Goal: Information Seeking & Learning: Understand process/instructions

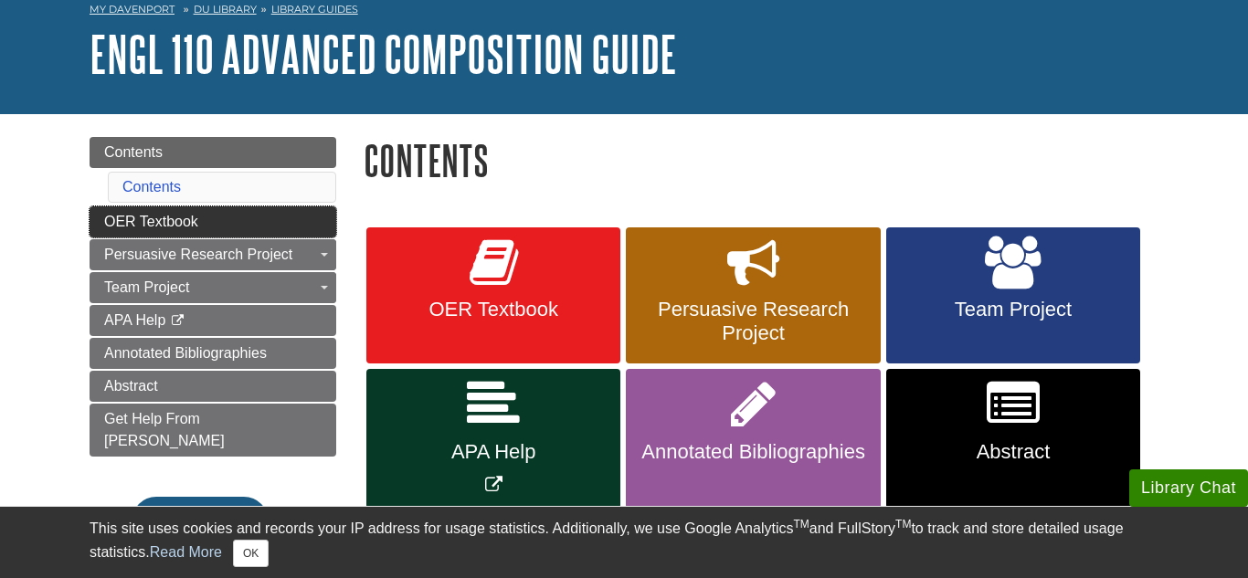
scroll to position [90, 0]
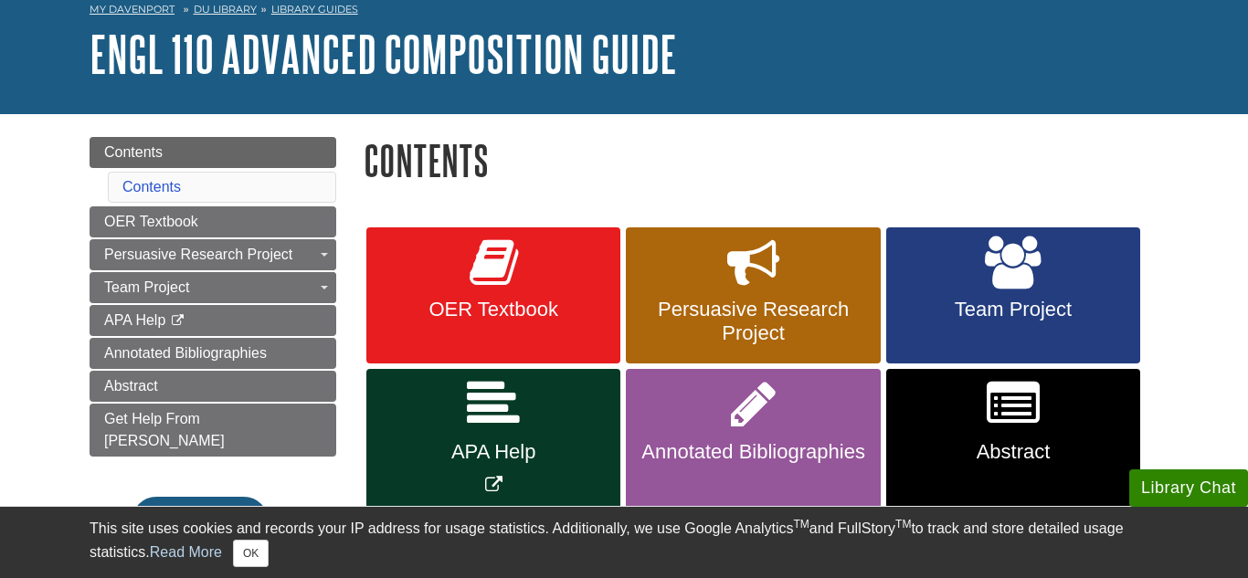
click at [76, 239] on div "Menu Contents Contents OER Textbook Persuasive Research Project Toggle Dropdown…" at bounding box center [213, 371] width 274 height 468
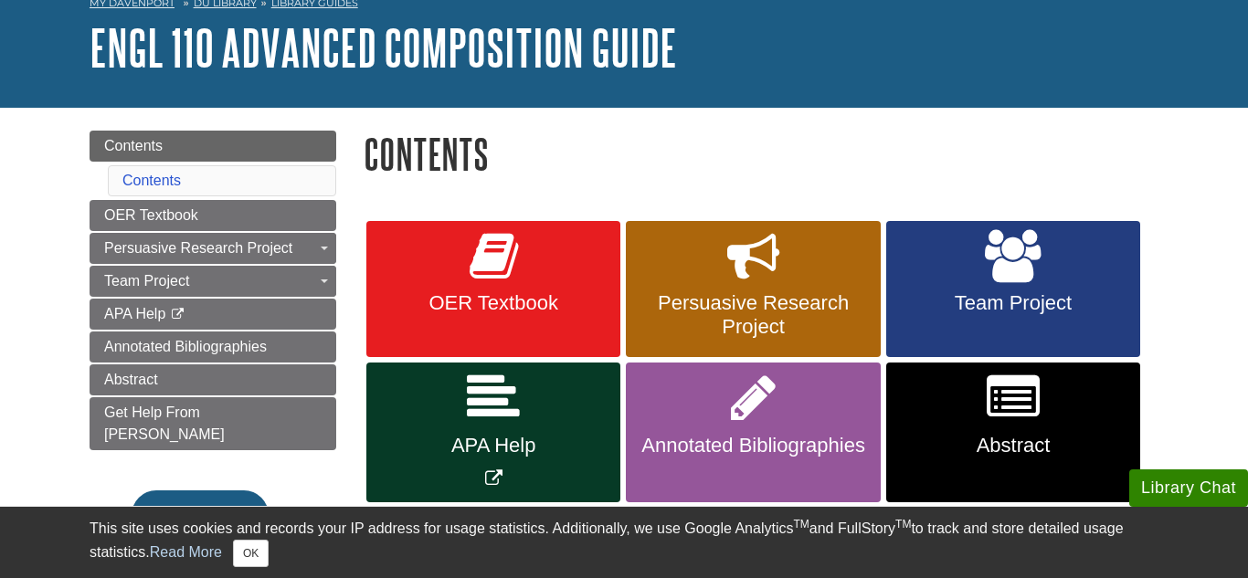
scroll to position [92, 0]
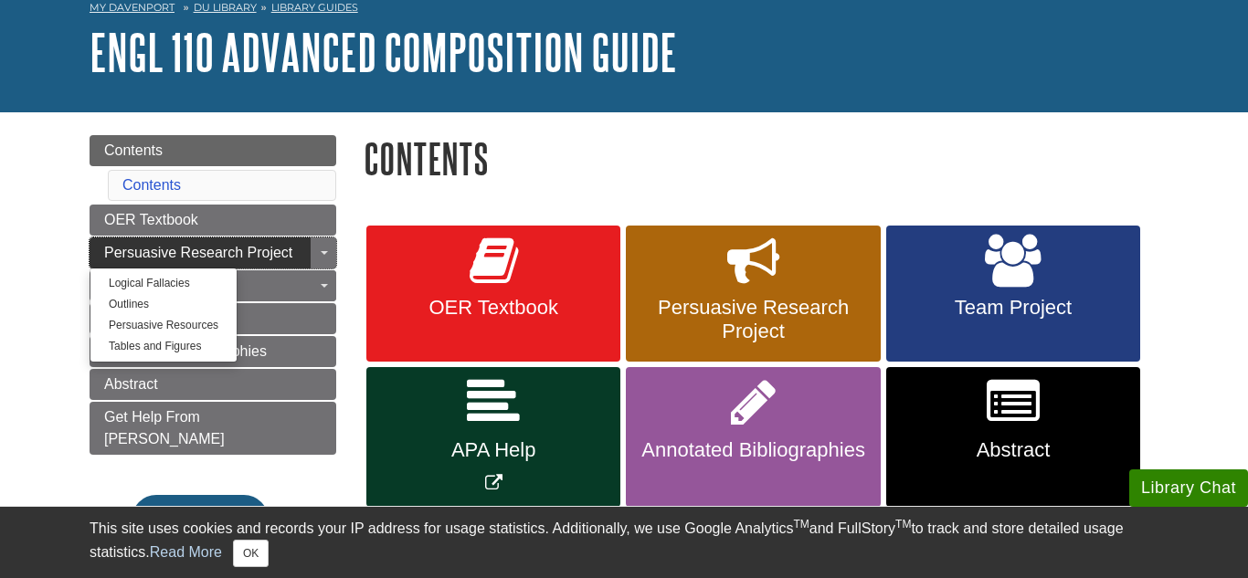
click at [300, 247] on link "Persuasive Research Project" at bounding box center [213, 253] width 247 height 31
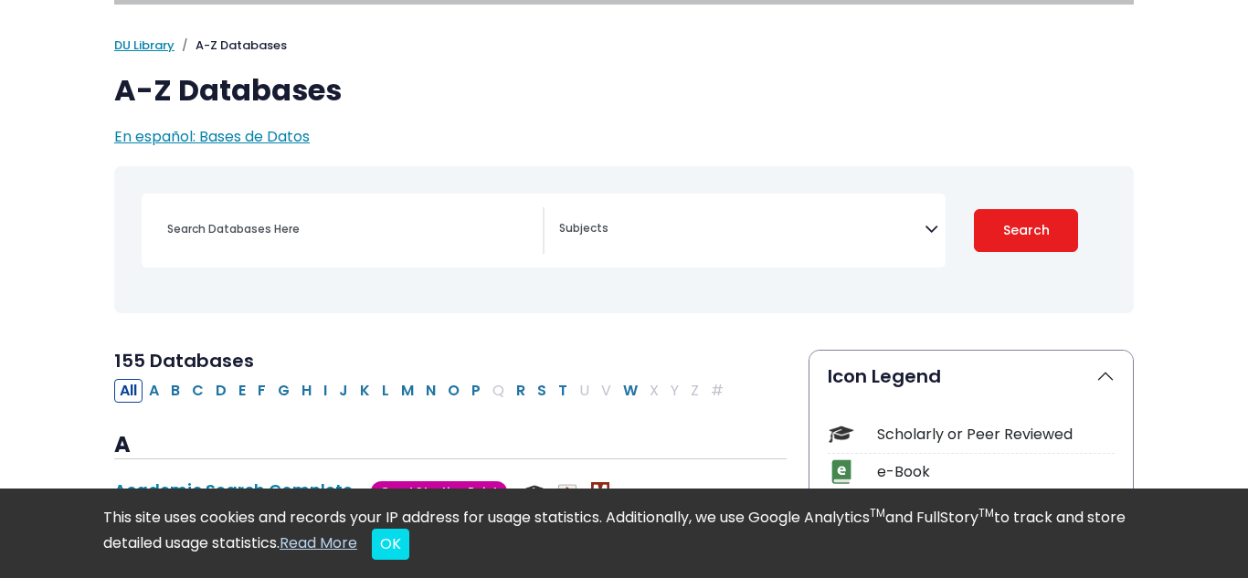
scroll to position [95, 0]
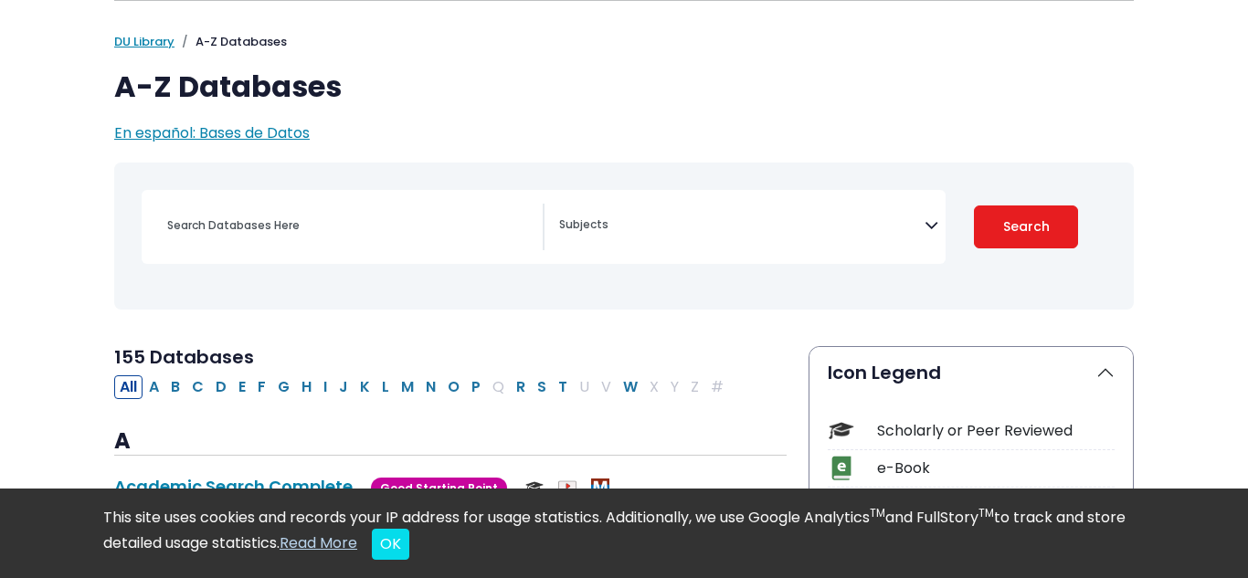
click at [581, 234] on span "Search filters" at bounding box center [742, 227] width 366 height 47
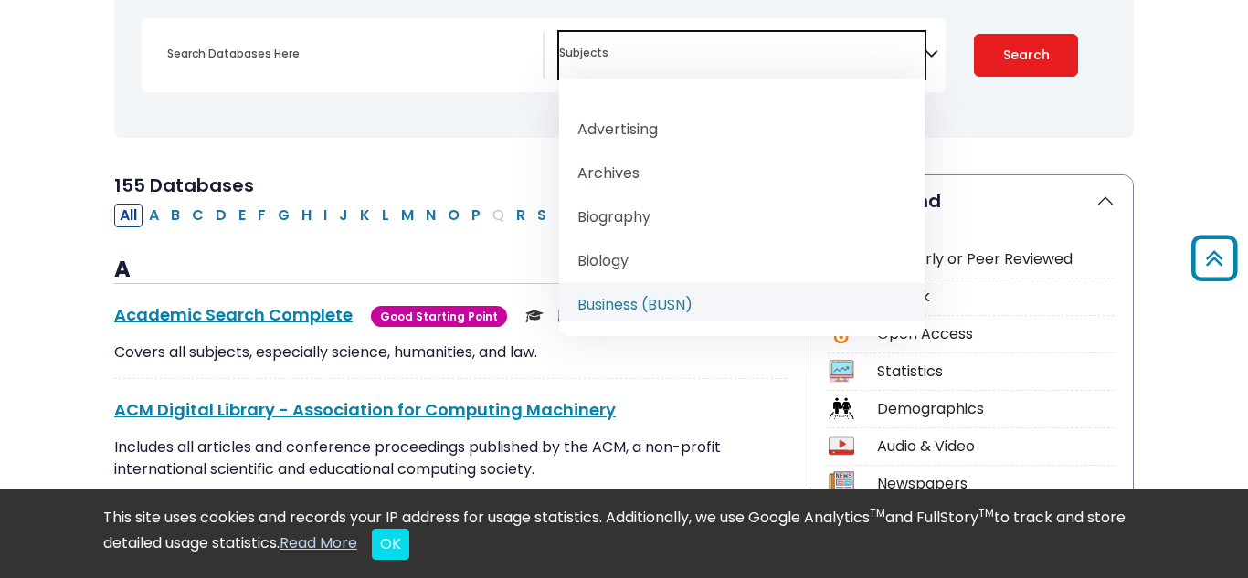
select select "219040"
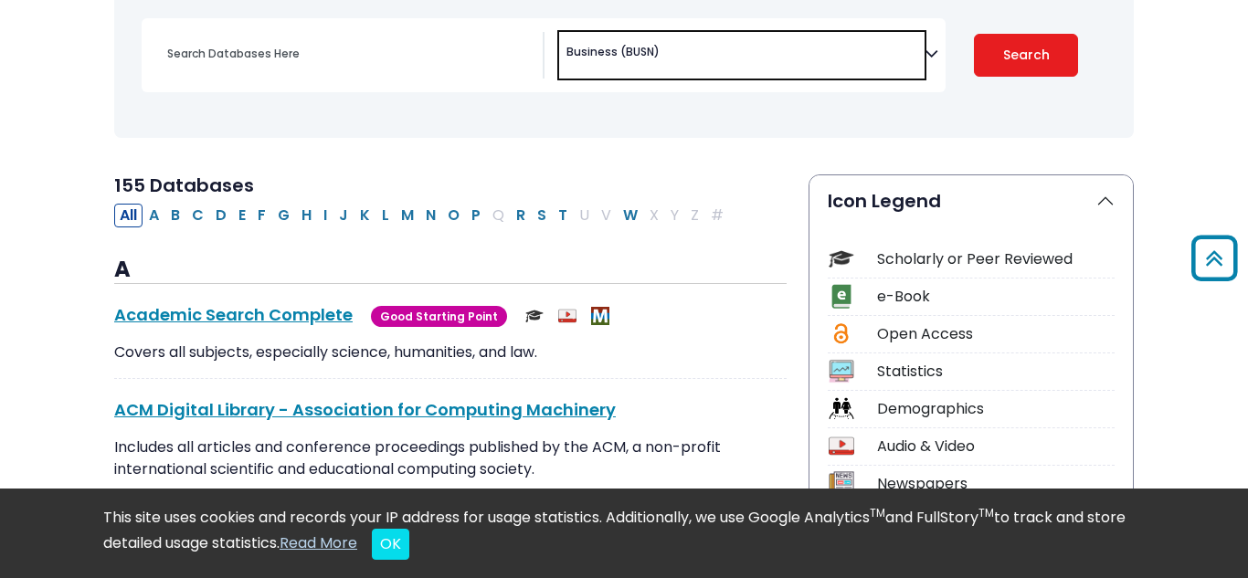
scroll to position [143, 0]
click at [439, 72] on div "Search filters" at bounding box center [349, 54] width 387 height 44
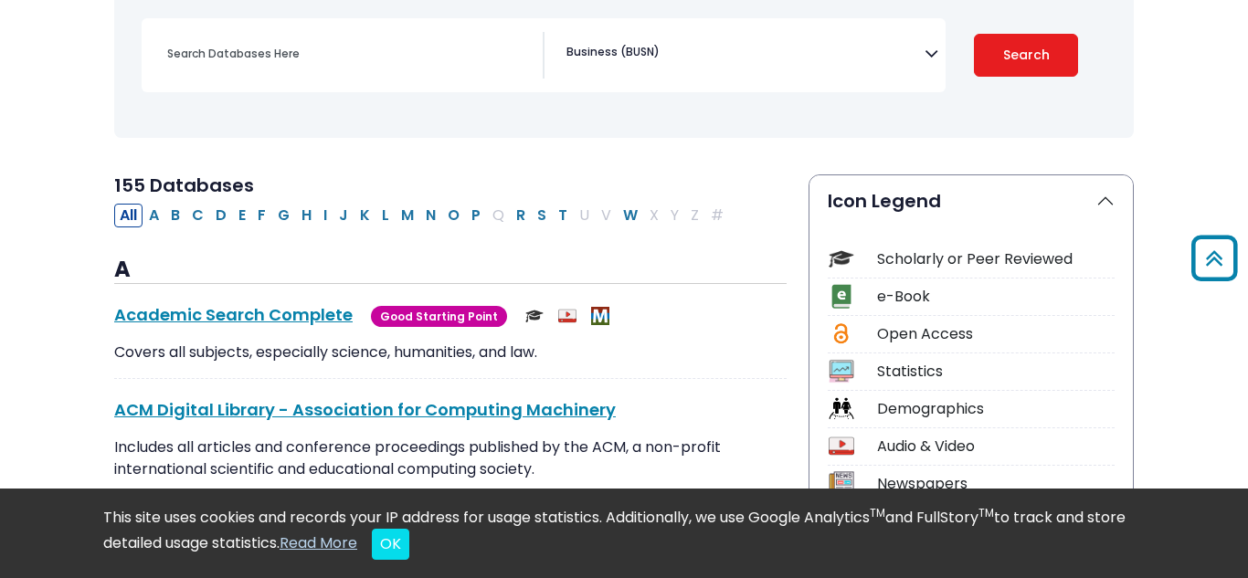
click at [430, 68] on div "Search filters" at bounding box center [349, 54] width 387 height 44
click at [997, 64] on button "Search" at bounding box center [1026, 55] width 104 height 43
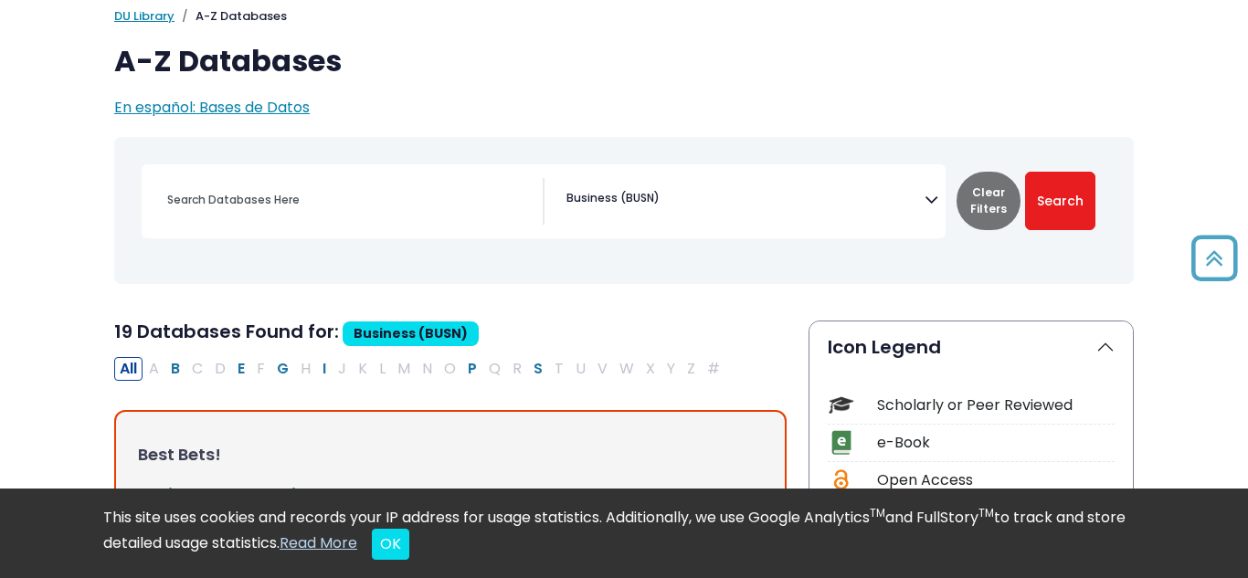
scroll to position [111, 0]
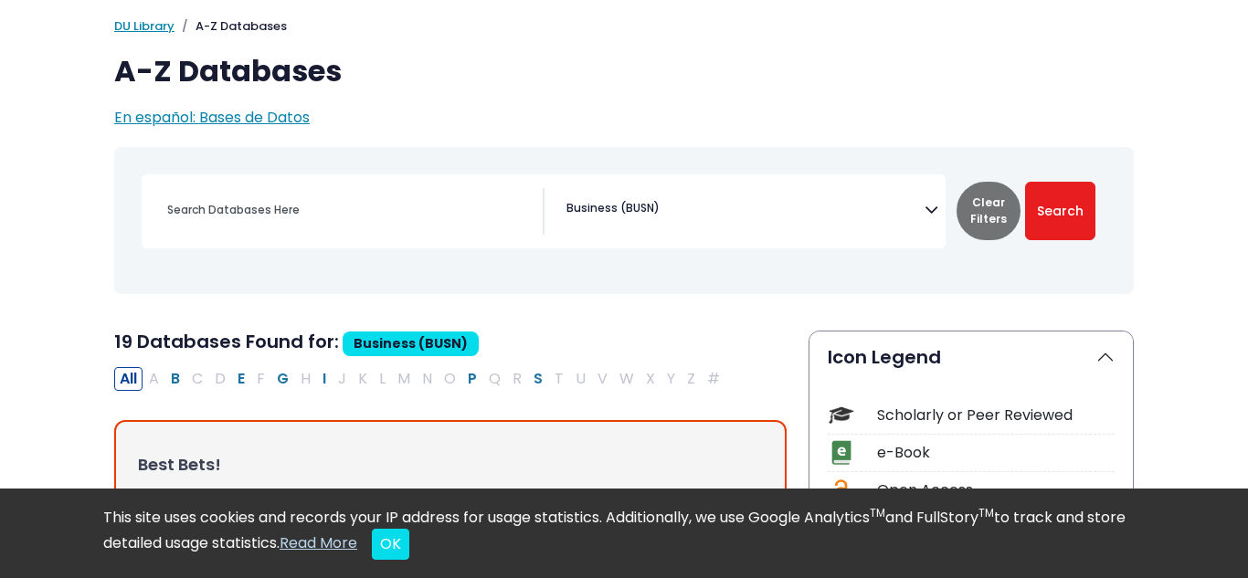
click at [910, 215] on span "× Business (BUSN)" at bounding box center [742, 211] width 366 height 47
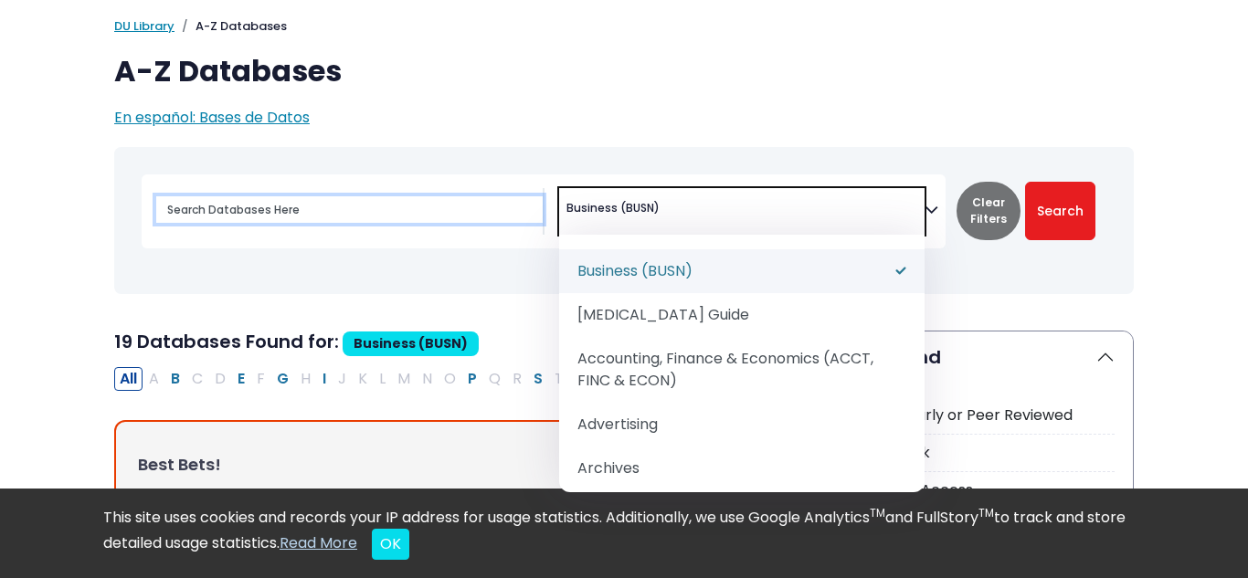
click at [311, 221] on input "Search database by title or keyword" at bounding box center [349, 209] width 387 height 27
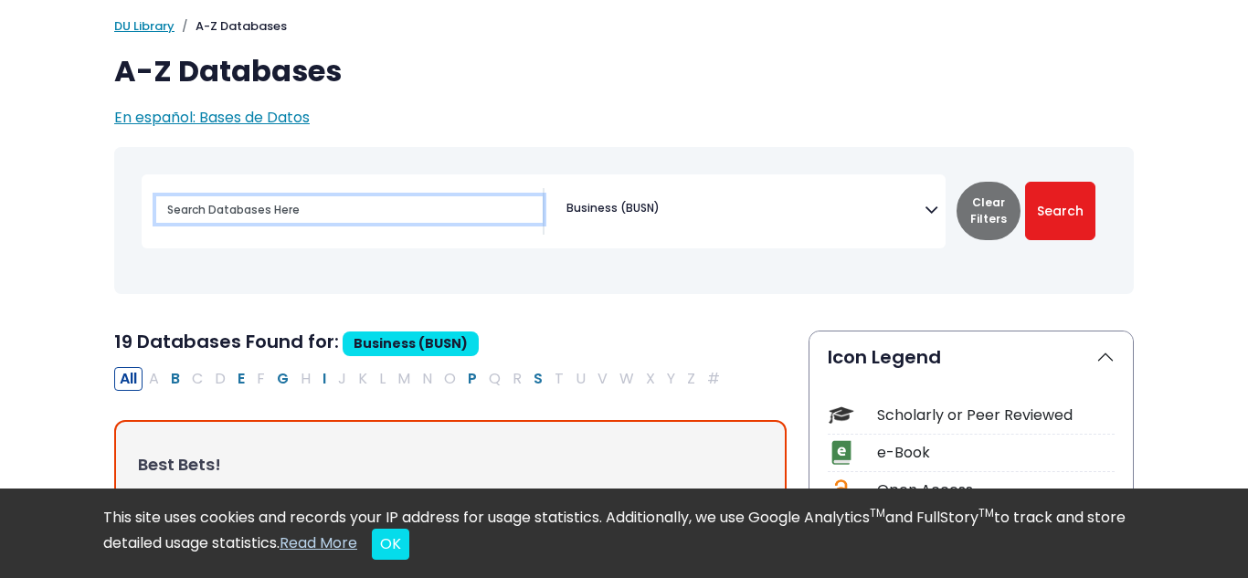
click at [311, 221] on input "Search database by title or keyword" at bounding box center [349, 209] width 387 height 27
type input "p"
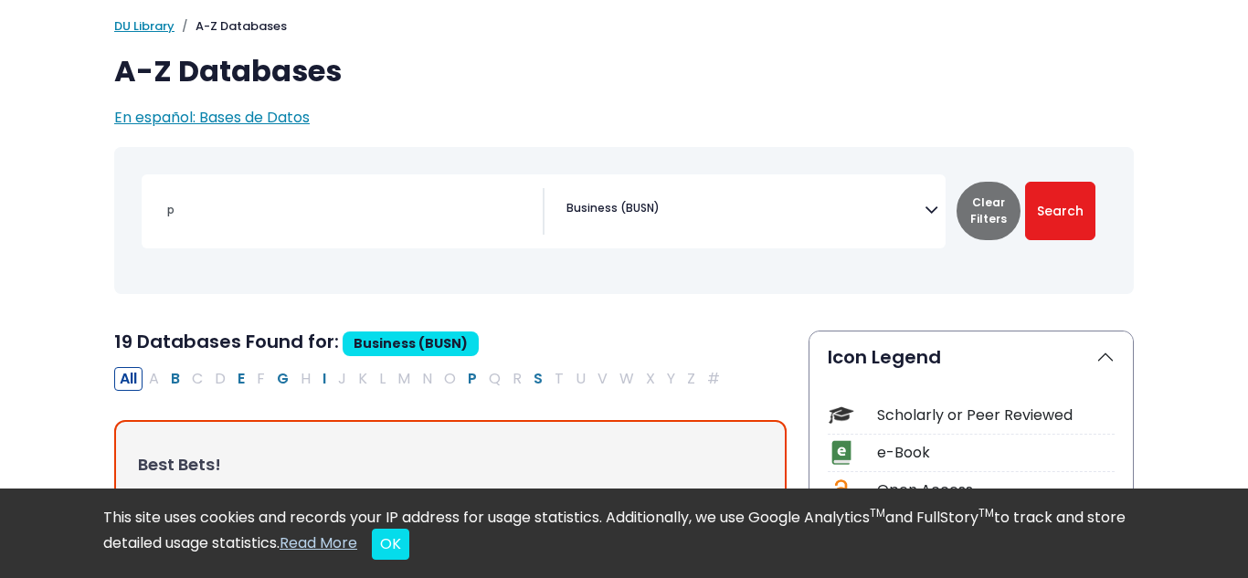
click at [923, 206] on span "× Business (BUSN)" at bounding box center [742, 211] width 366 height 47
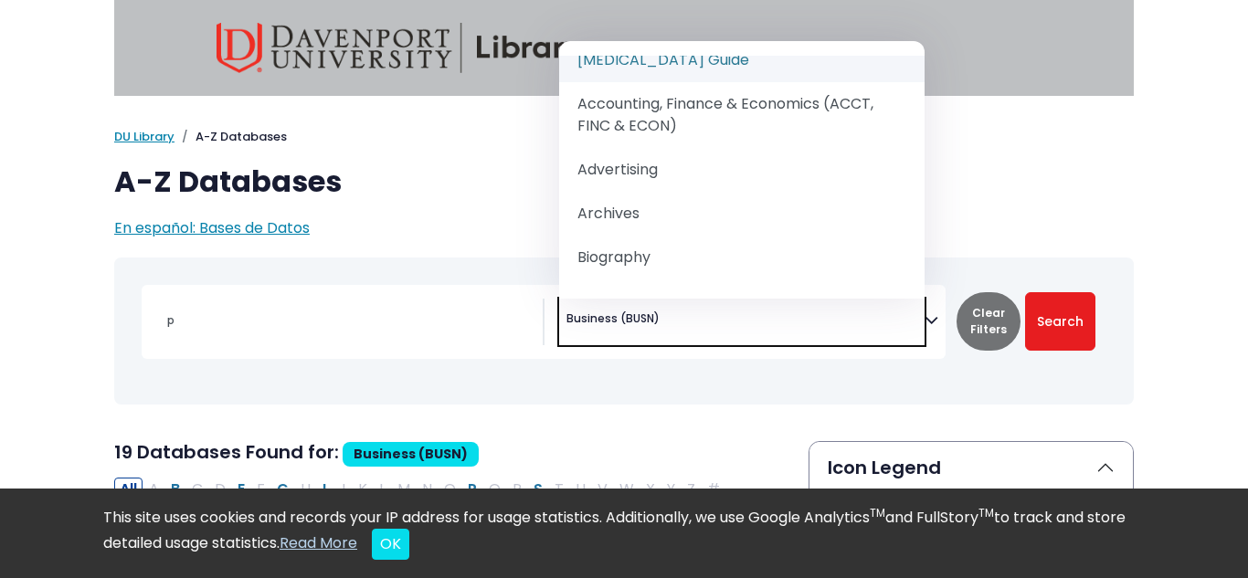
scroll to position [0, 0]
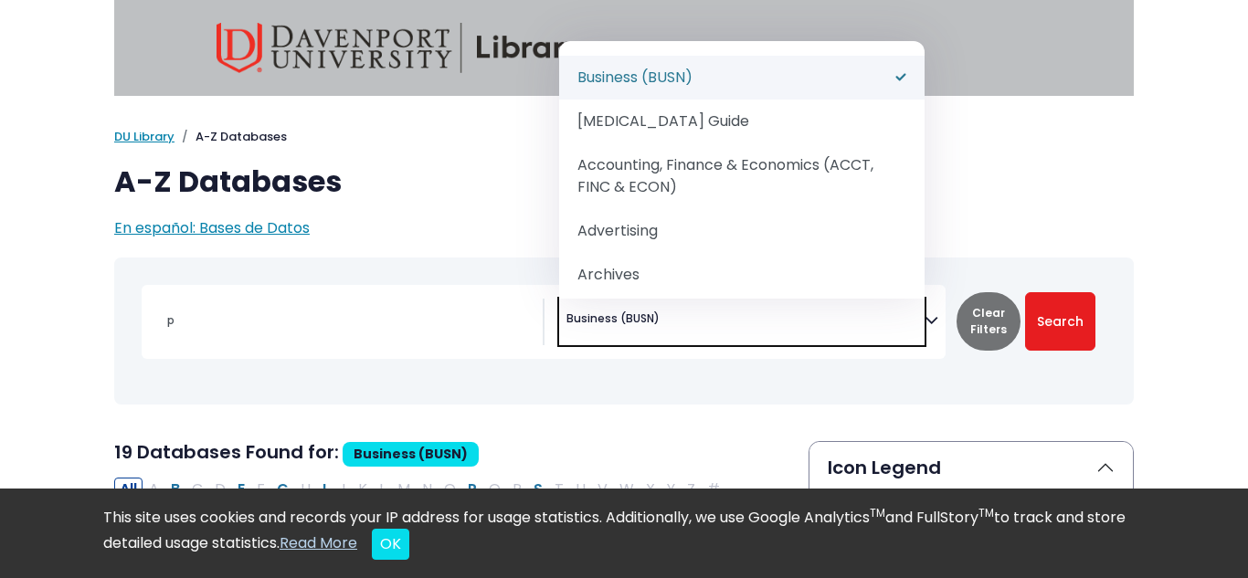
select select "Database Subject Filter"
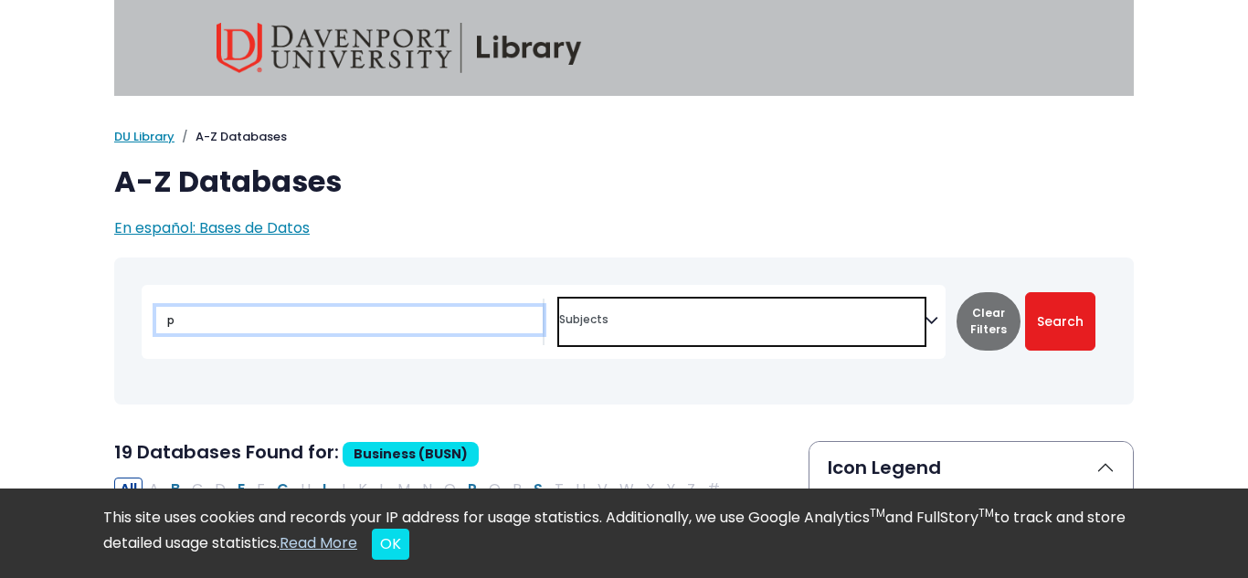
click at [283, 324] on input "p" at bounding box center [349, 320] width 387 height 27
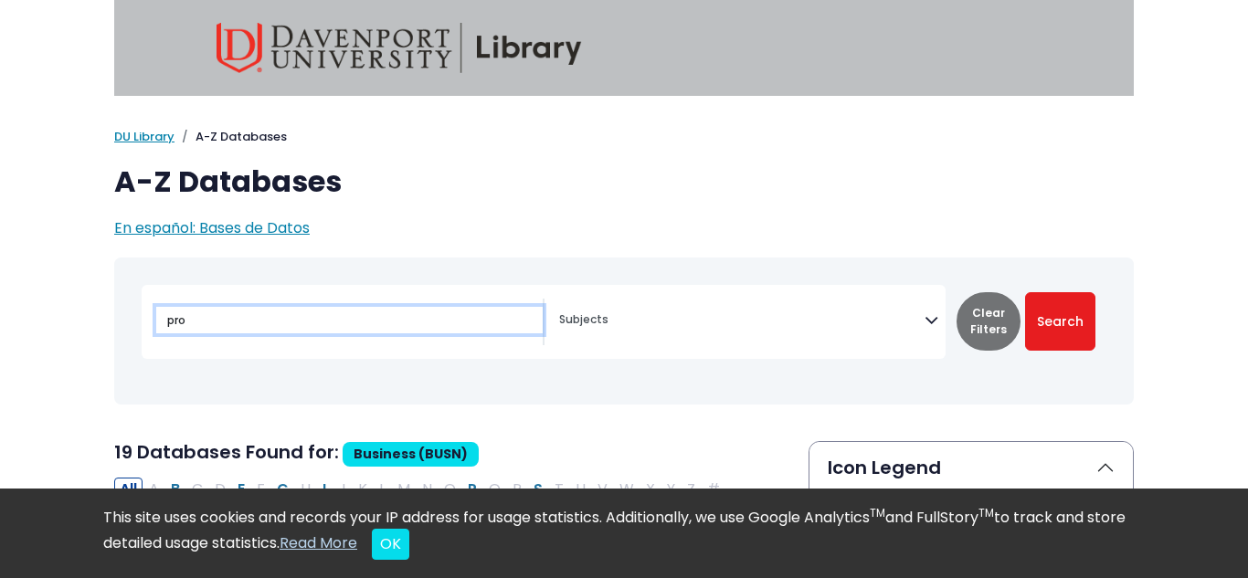
type input "pro"
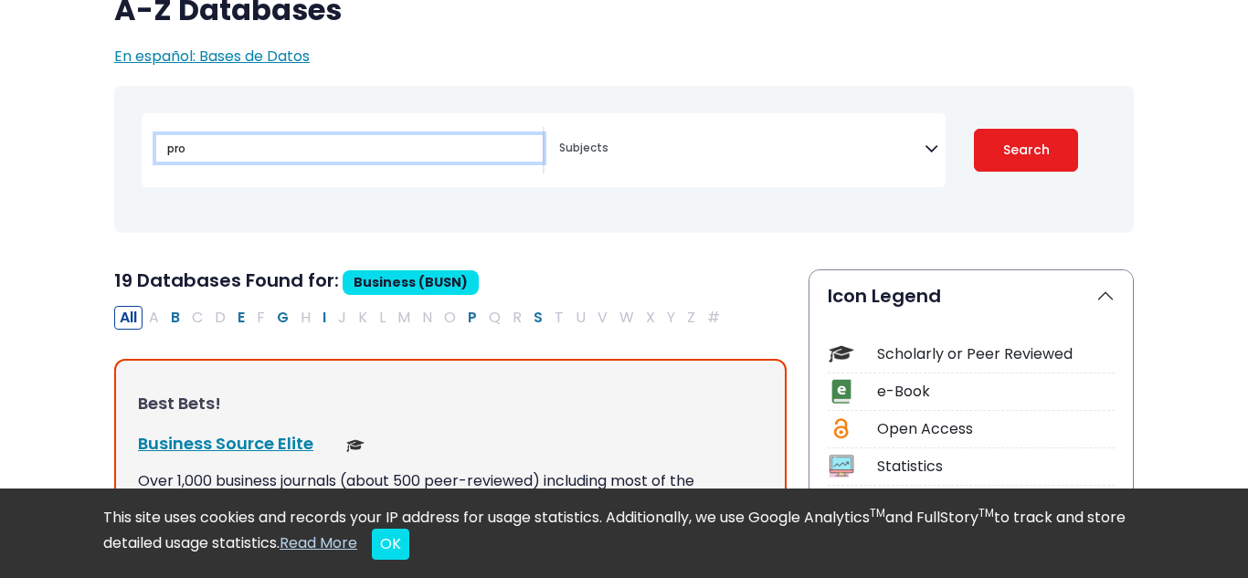
select select "Database Subject Filter"
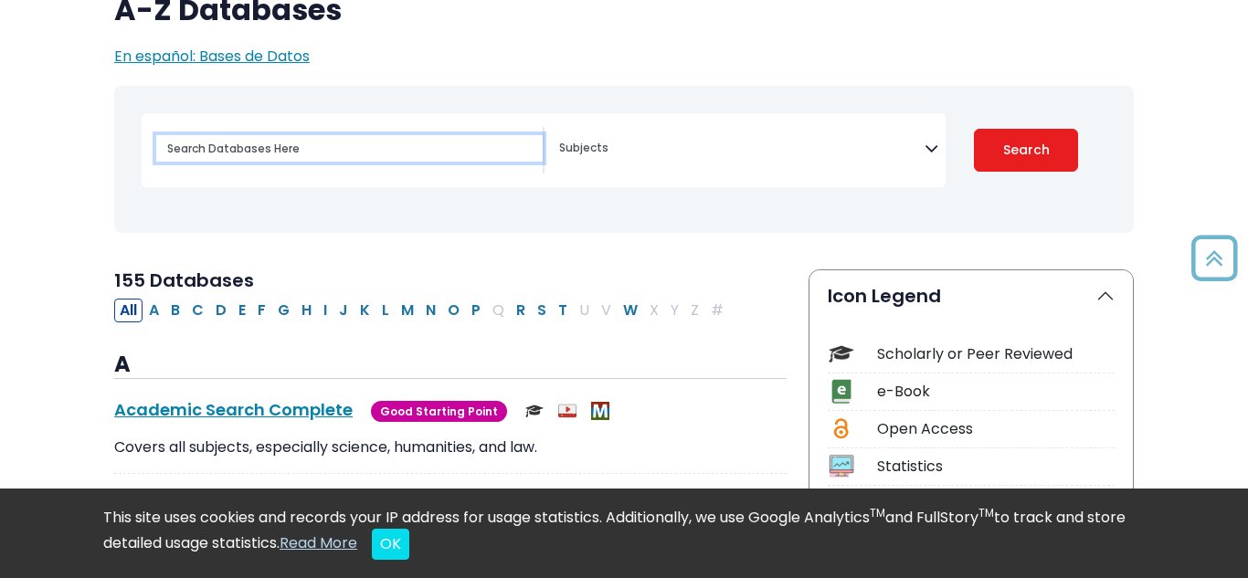
scroll to position [267, 0]
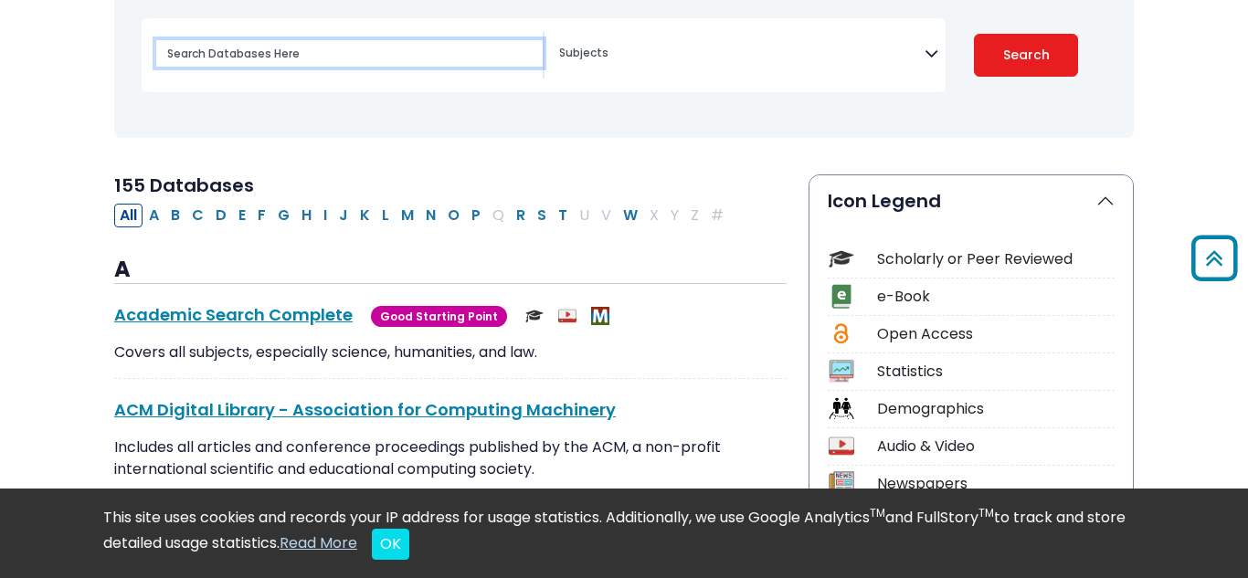
click at [270, 56] on input "Search database by title or keyword" at bounding box center [349, 53] width 387 height 27
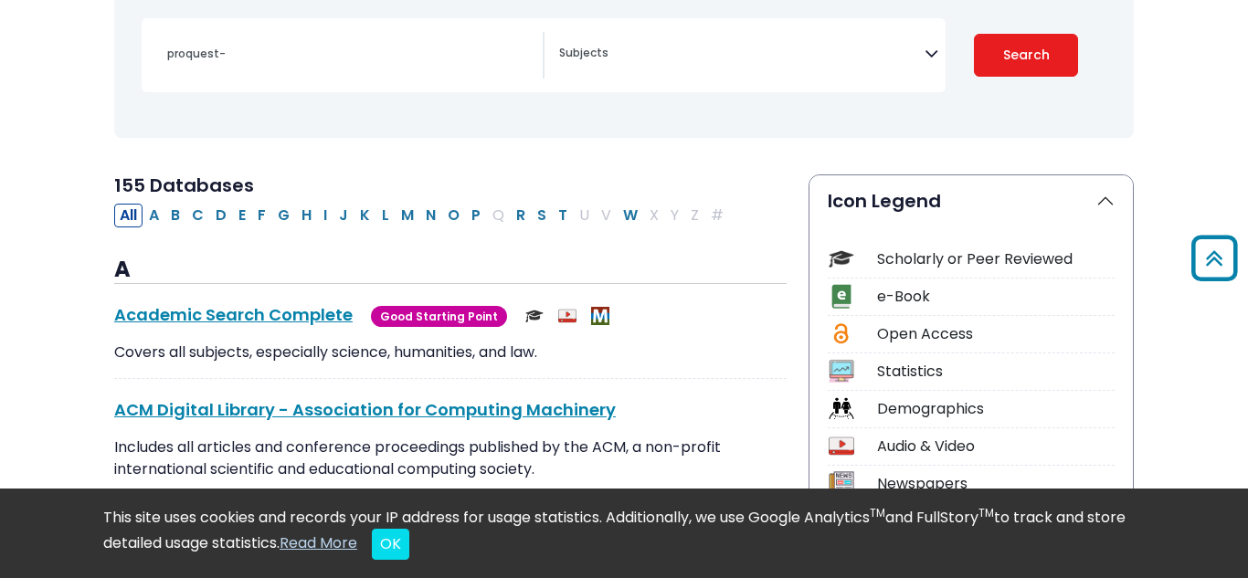
click at [104, 163] on div "Toggle search filters navigation proquest- Advertising" at bounding box center [624, 78] width 1042 height 175
click at [409, 542] on button "OK" at bounding box center [390, 544] width 37 height 31
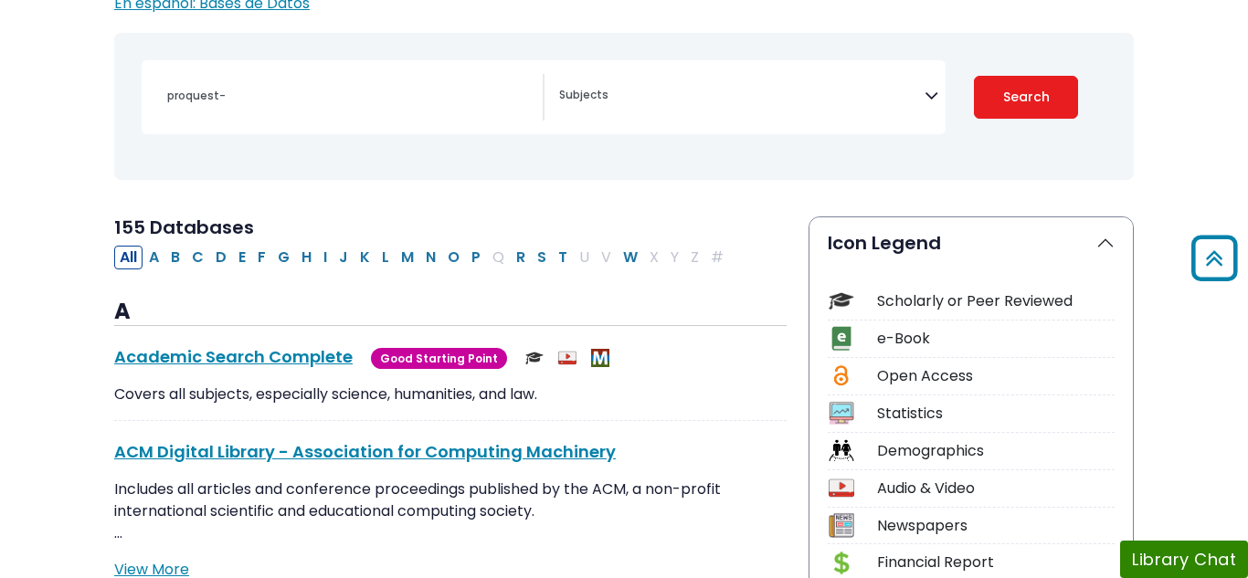
scroll to position [217, 0]
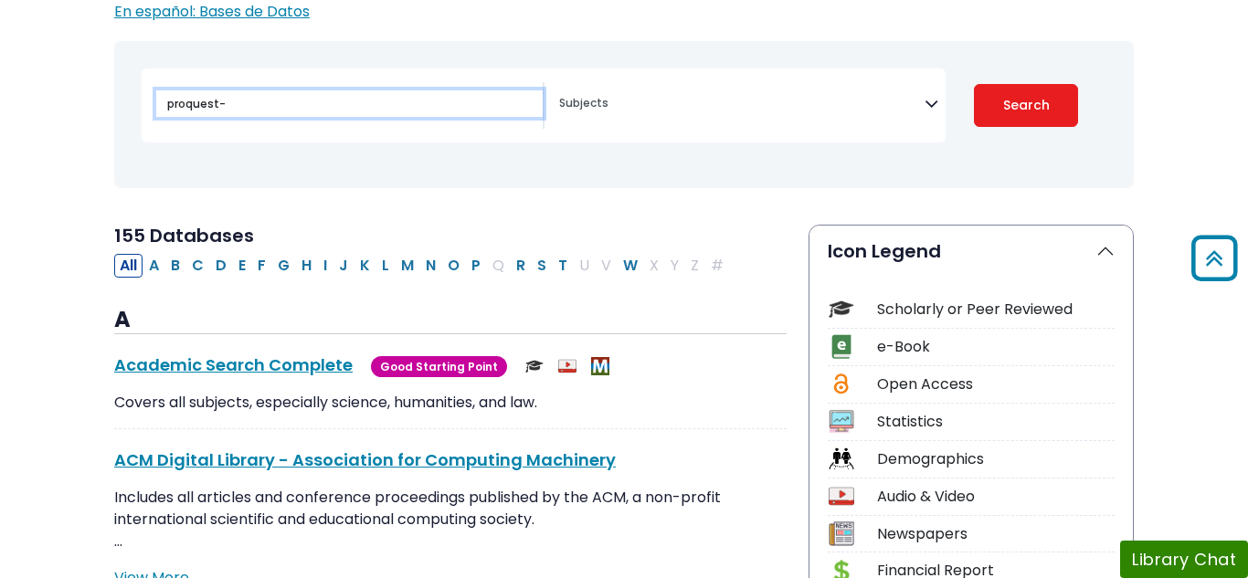
click at [245, 95] on input "proquest-" at bounding box center [349, 103] width 387 height 27
type input "proquest - all databases"
click at [974, 84] on button "Search" at bounding box center [1026, 105] width 104 height 43
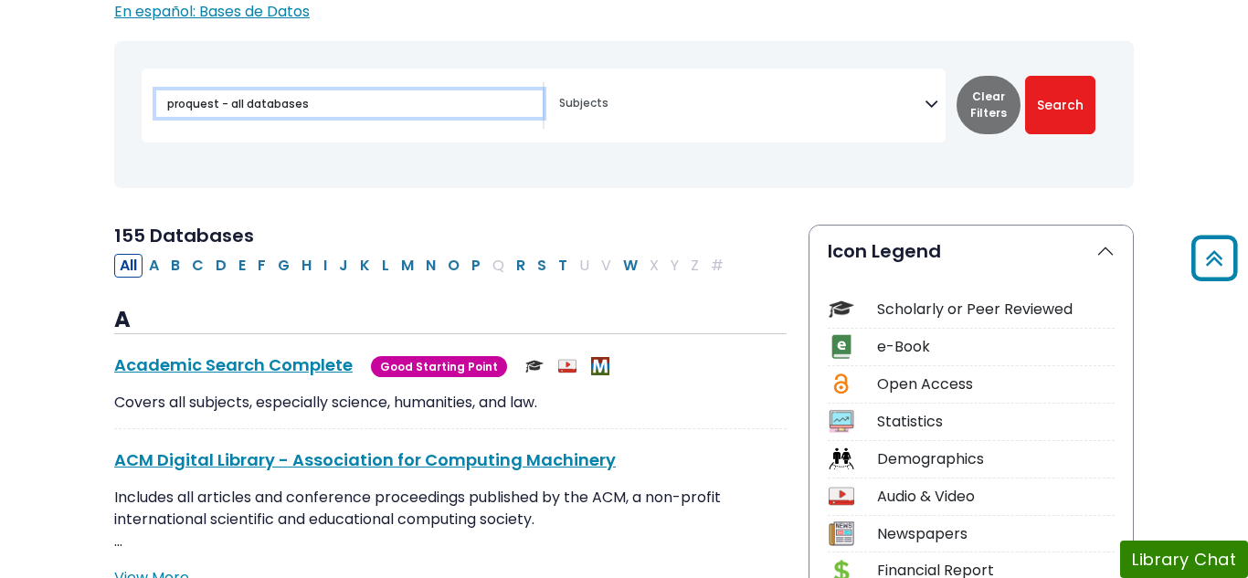
select select "Database Subject Filter"
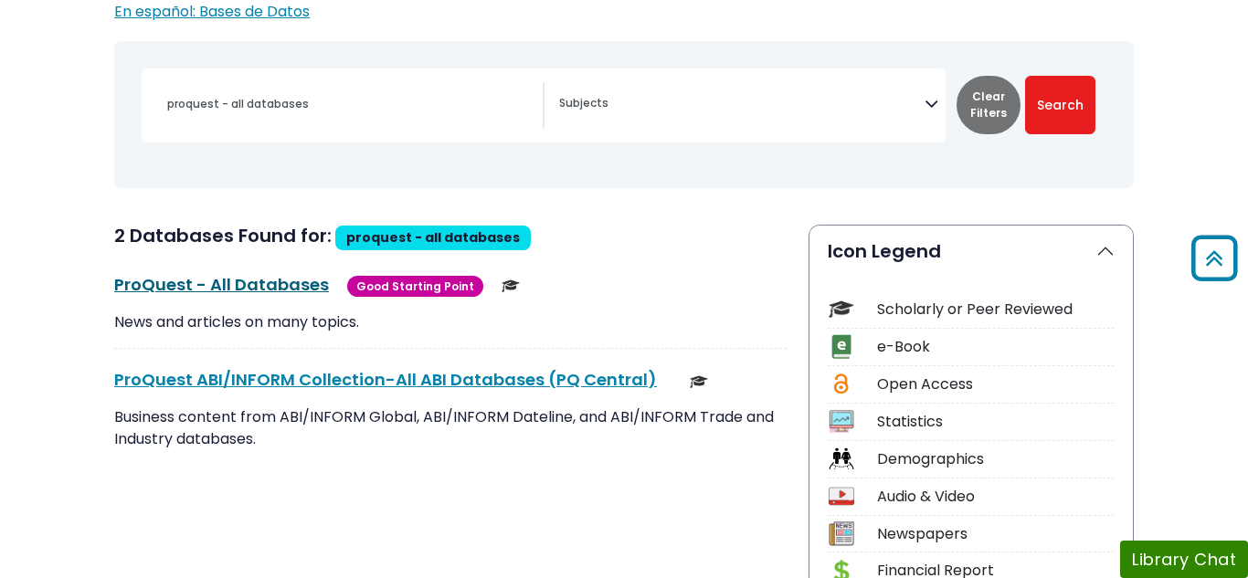
click at [263, 282] on link "ProQuest - All Databases This link opens in a new window" at bounding box center [221, 284] width 215 height 23
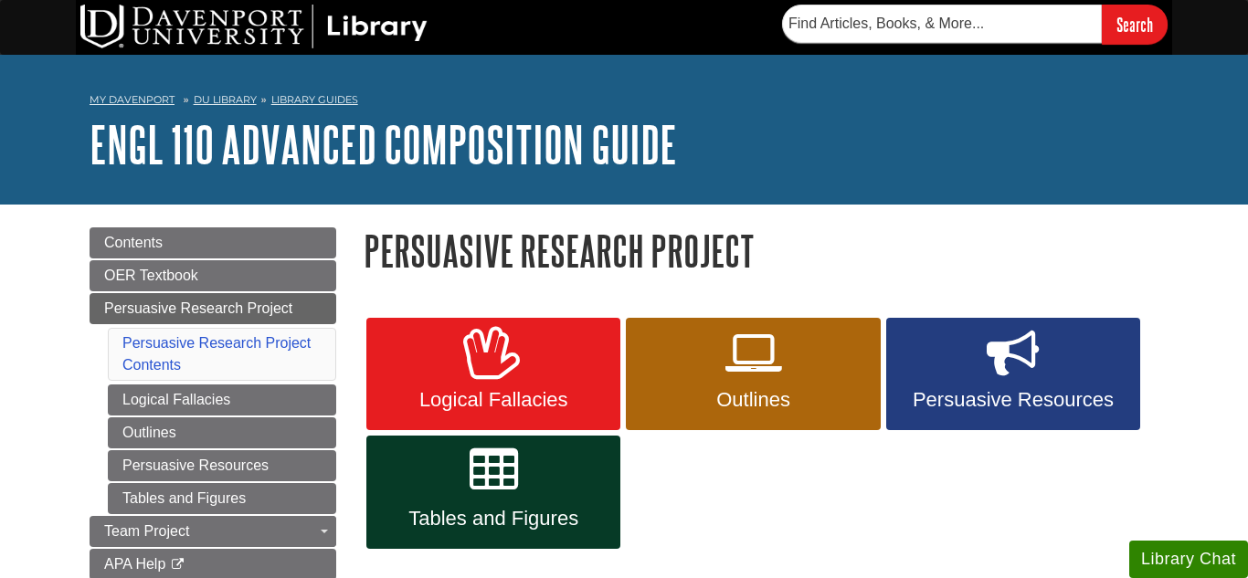
click at [432, 288] on div "Logical Fallacies Outlines Persuasive Resources Tables and Figures" at bounding box center [761, 431] width 822 height 315
click at [266, 313] on span "Persuasive Research Project" at bounding box center [198, 309] width 188 height 16
click at [253, 303] on span "Persuasive Research Project" at bounding box center [198, 309] width 188 height 16
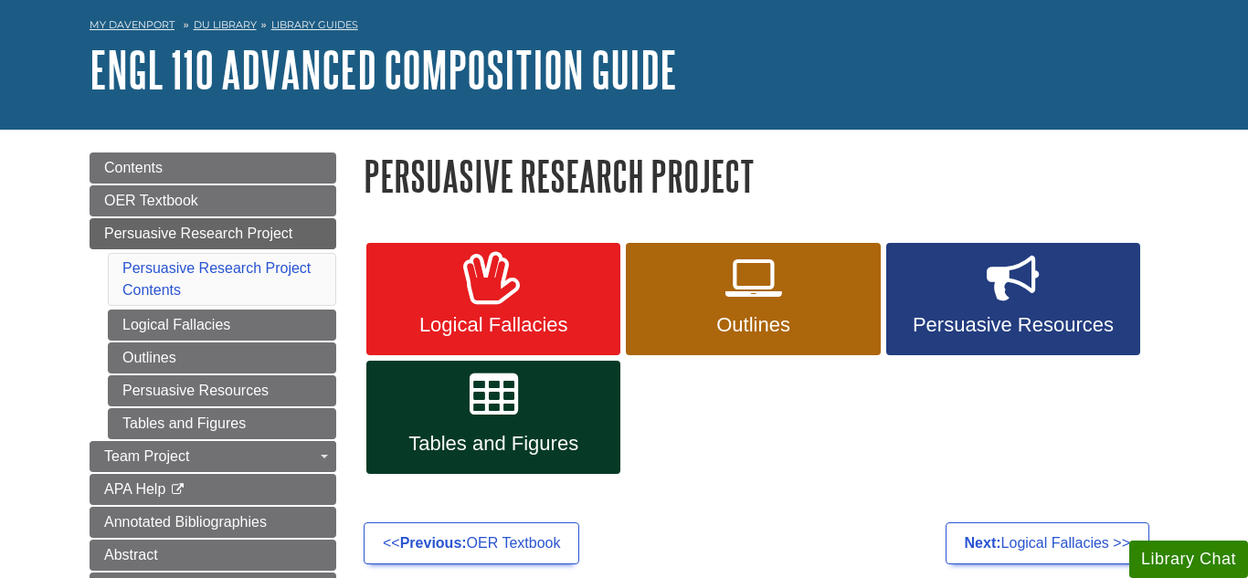
scroll to position [76, 0]
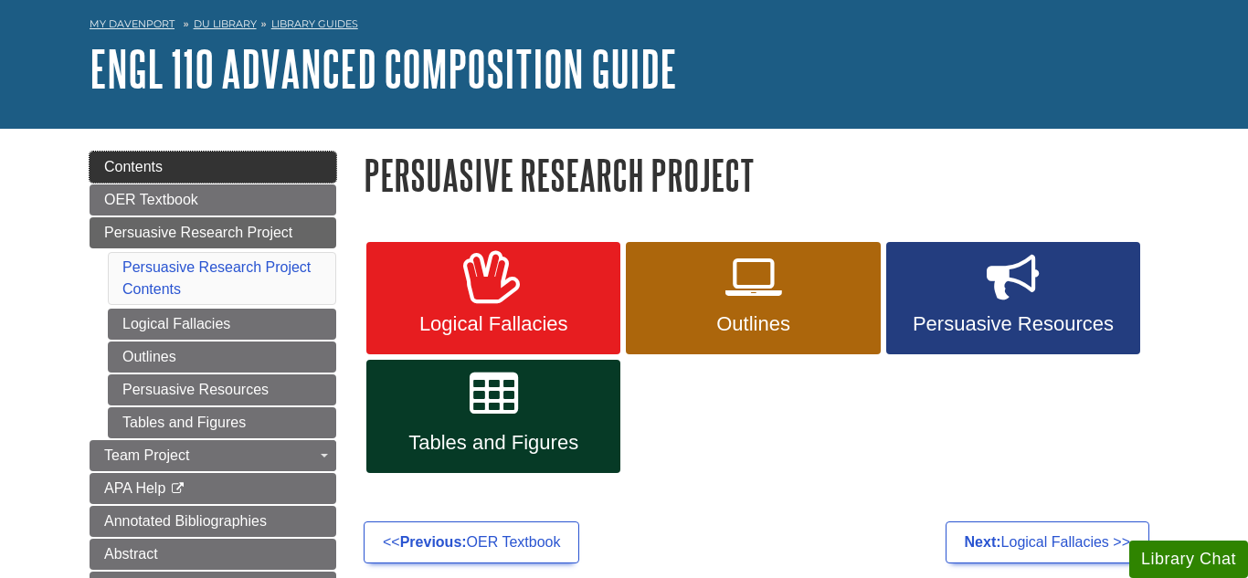
click at [262, 181] on link "Contents" at bounding box center [213, 167] width 247 height 31
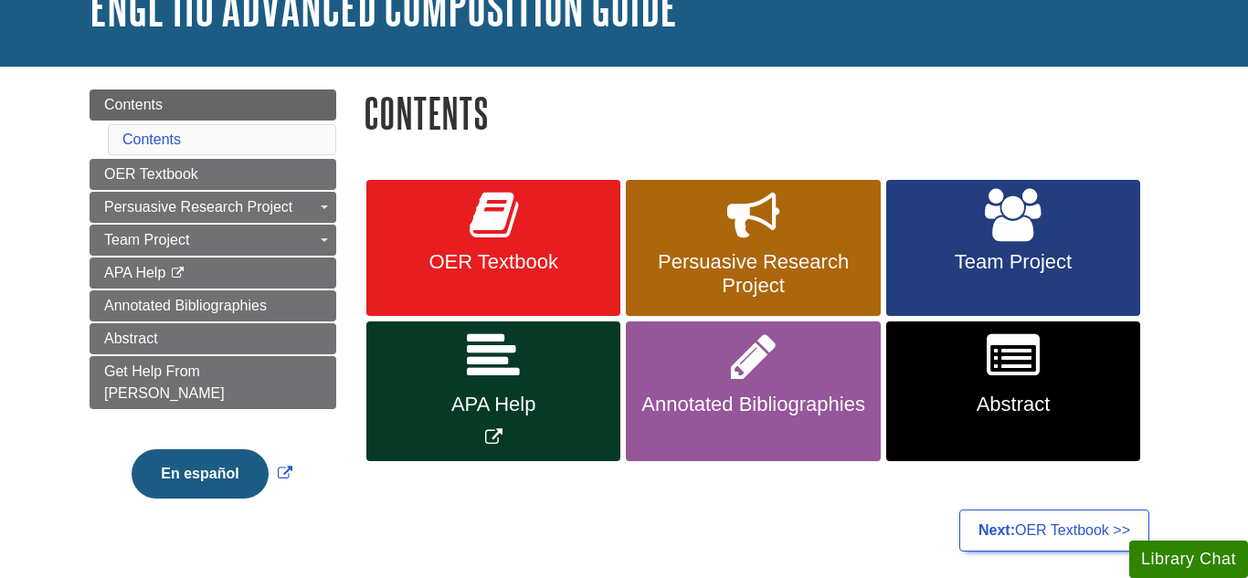
scroll to position [139, 0]
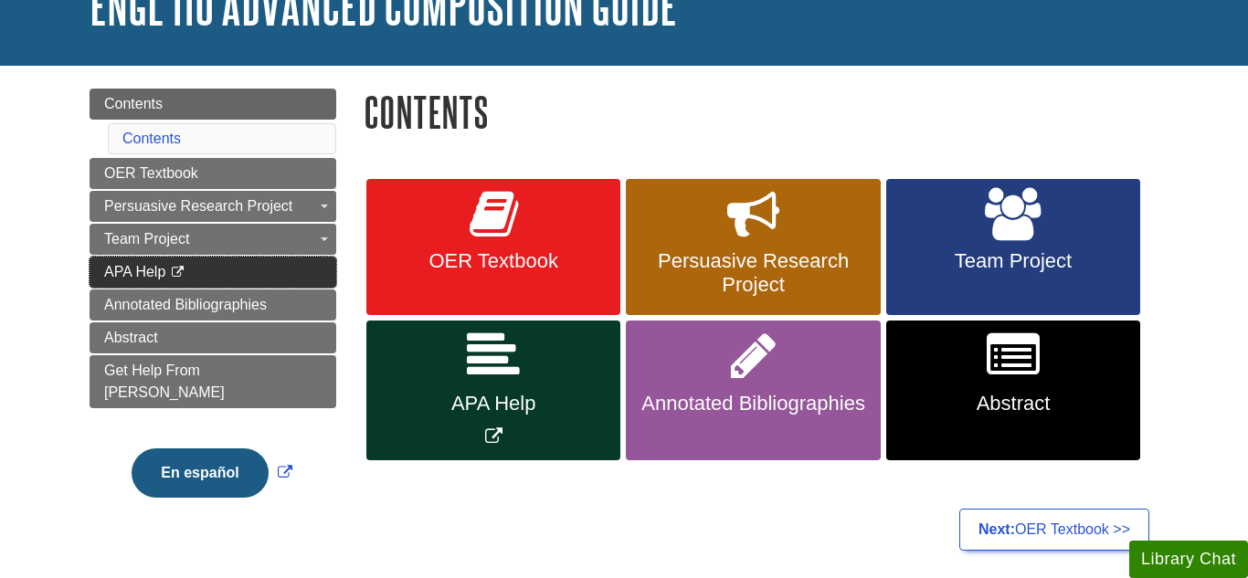
click at [200, 283] on link "APA Help This link opens in a new window" at bounding box center [213, 272] width 247 height 31
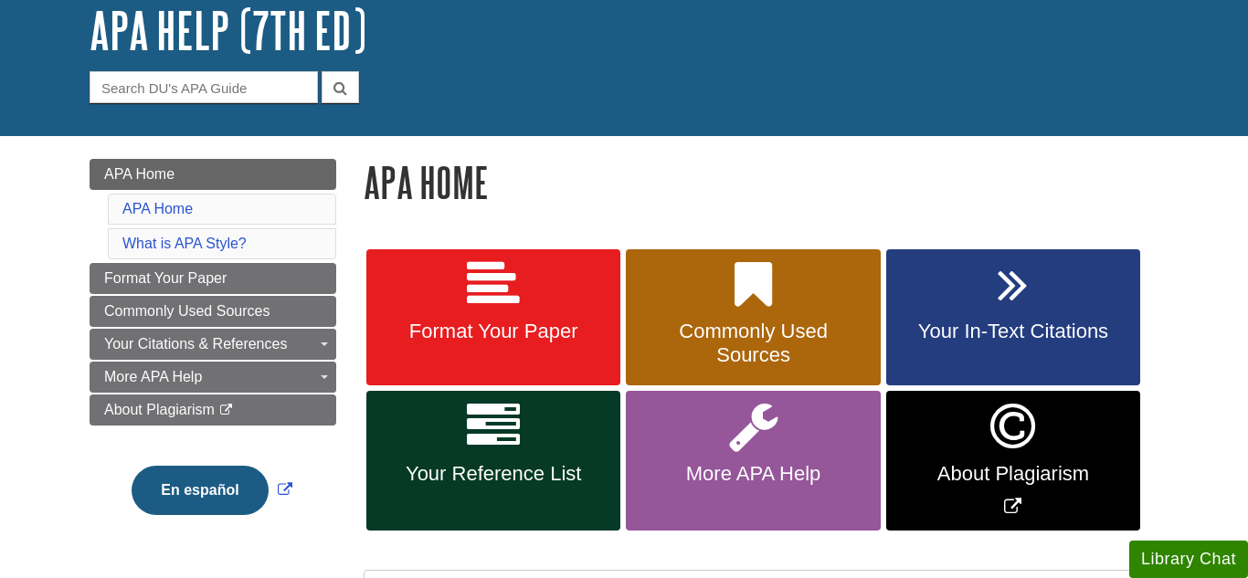
scroll to position [115, 0]
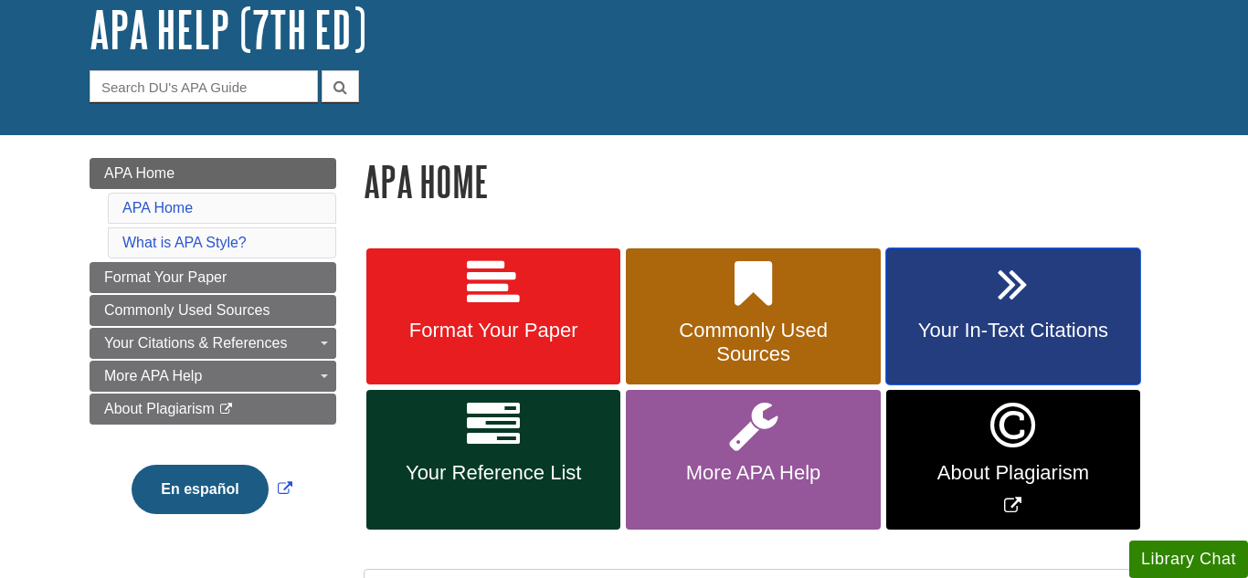
click at [916, 276] on link "Your In-Text Citations" at bounding box center [1013, 317] width 254 height 137
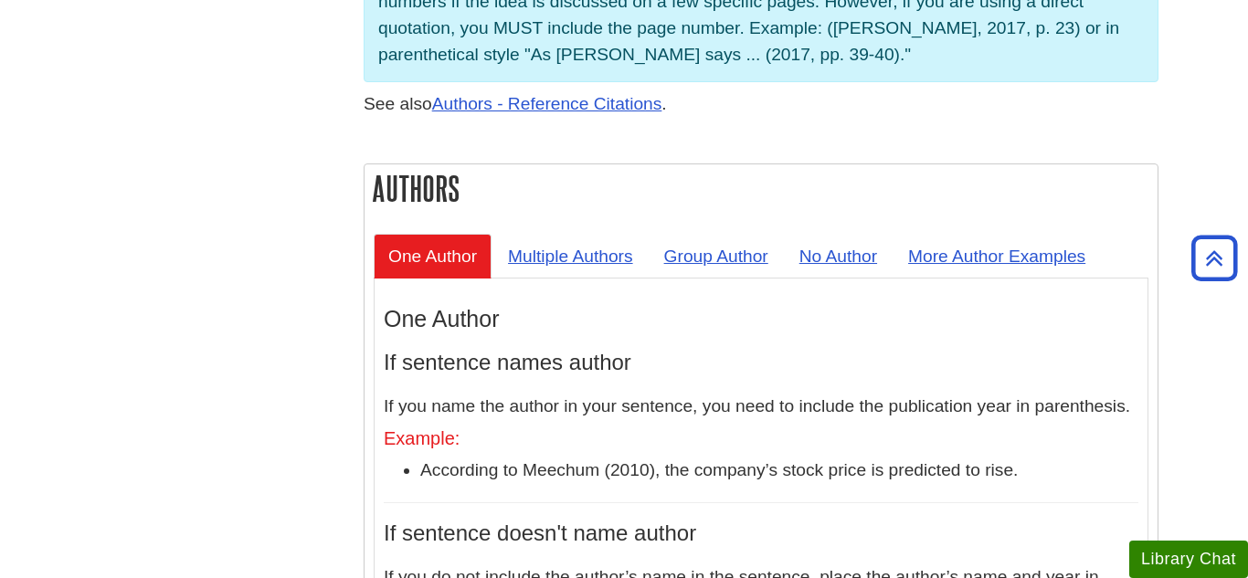
scroll to position [1567, 0]
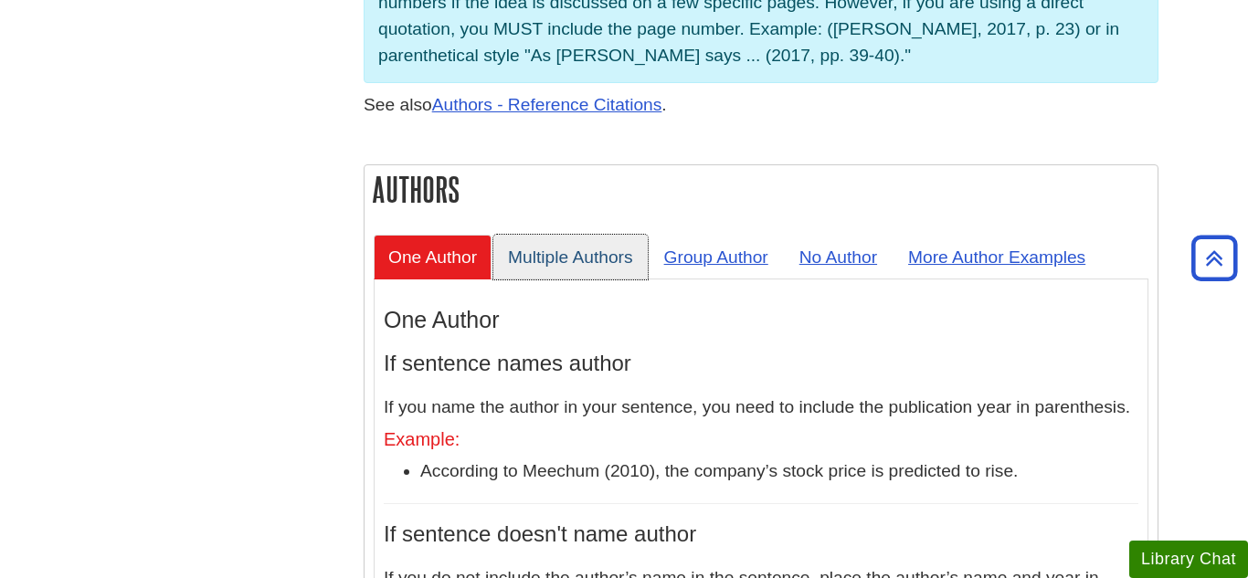
click at [572, 235] on link "Multiple Authors" at bounding box center [570, 257] width 154 height 45
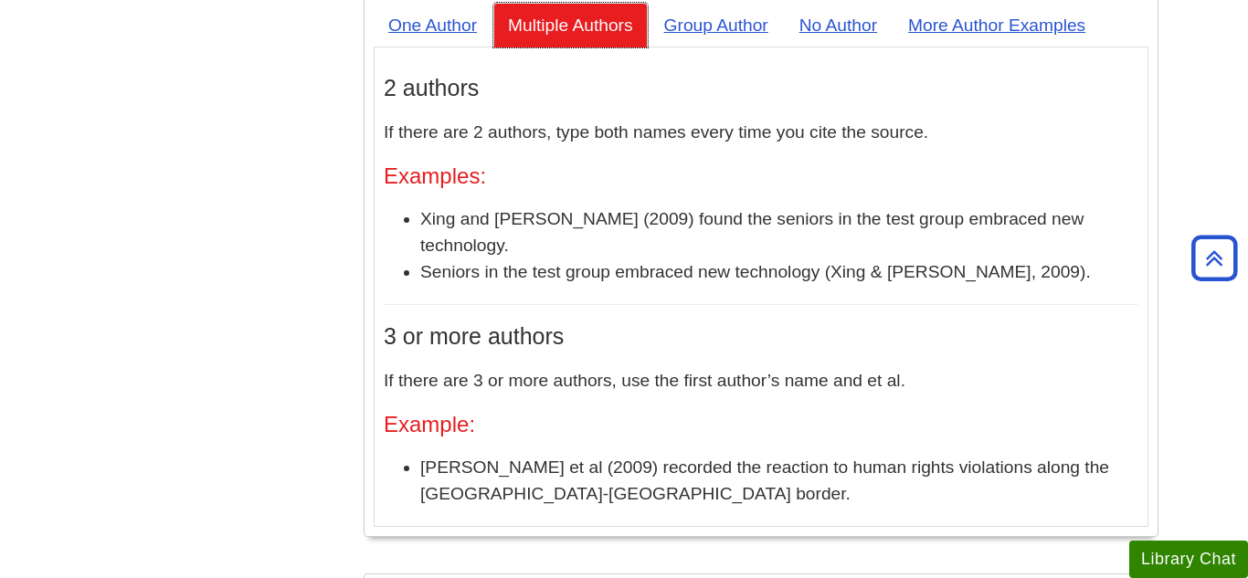
scroll to position [1801, 0]
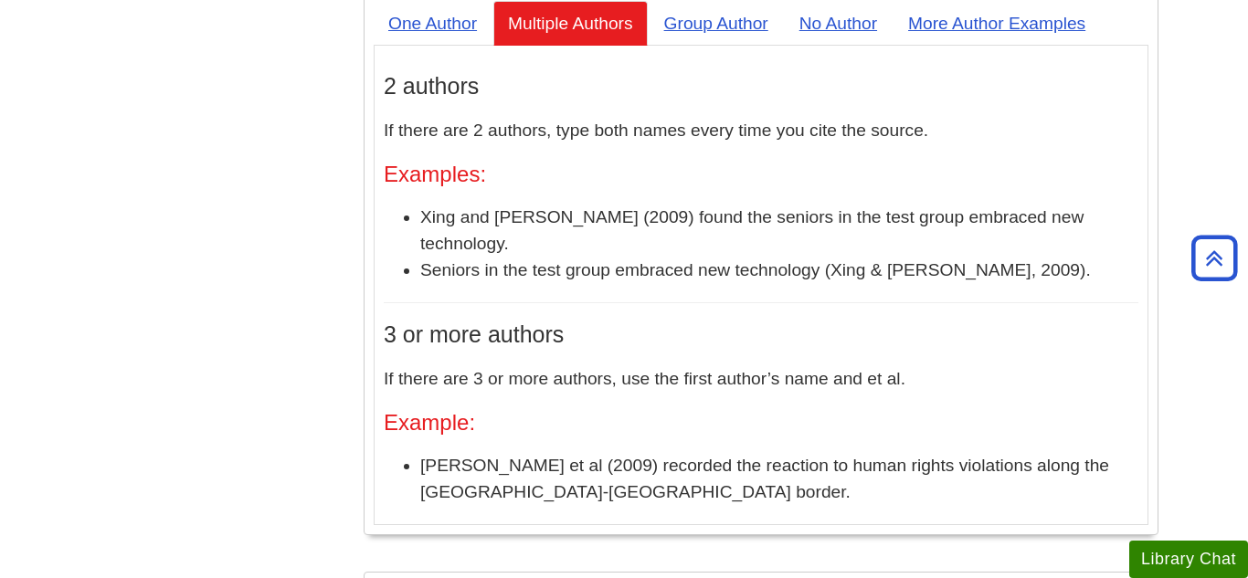
click at [375, 199] on div "One Author If sentence names author If you name the author in your sentence, yo…" at bounding box center [761, 285] width 775 height 479
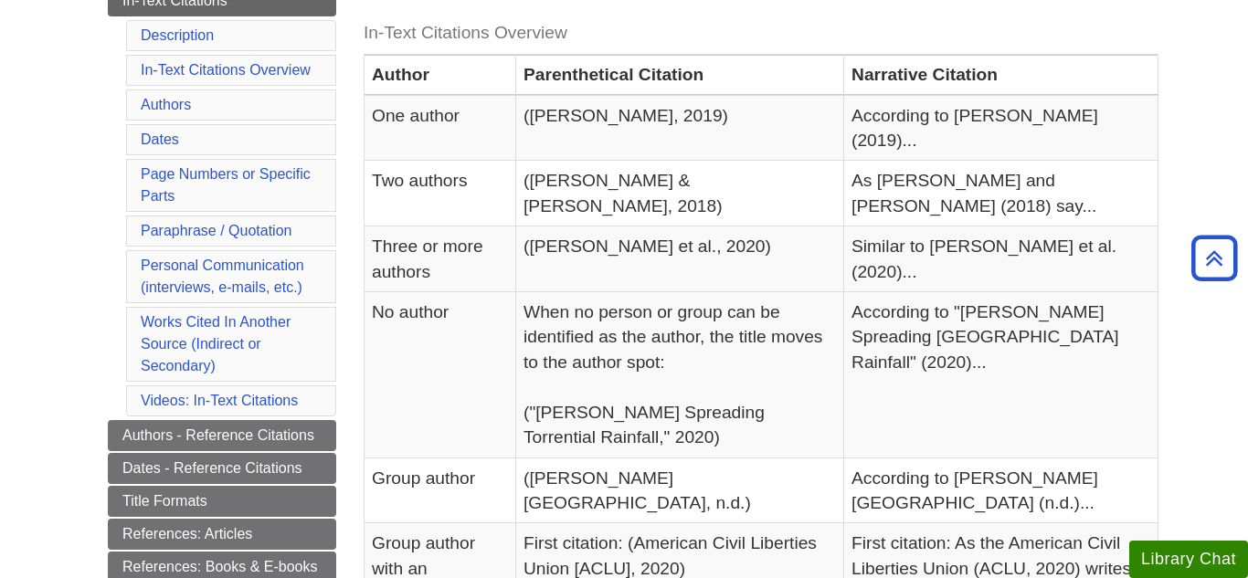
scroll to position [420, 0]
